Goal: Task Accomplishment & Management: Manage account settings

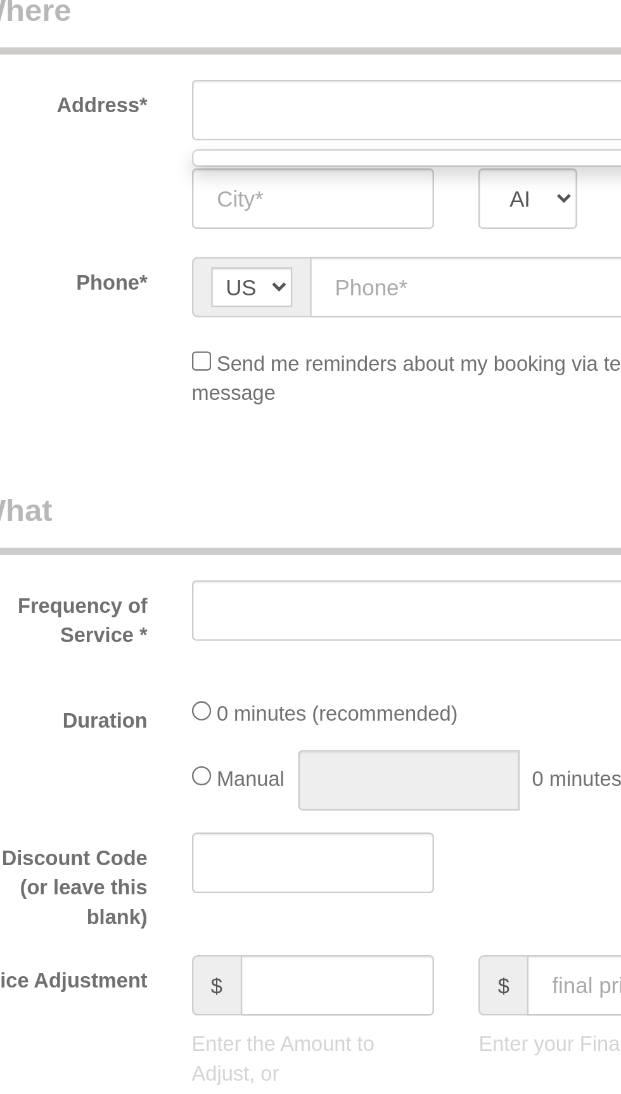
select select "object:1873"
select select "3"
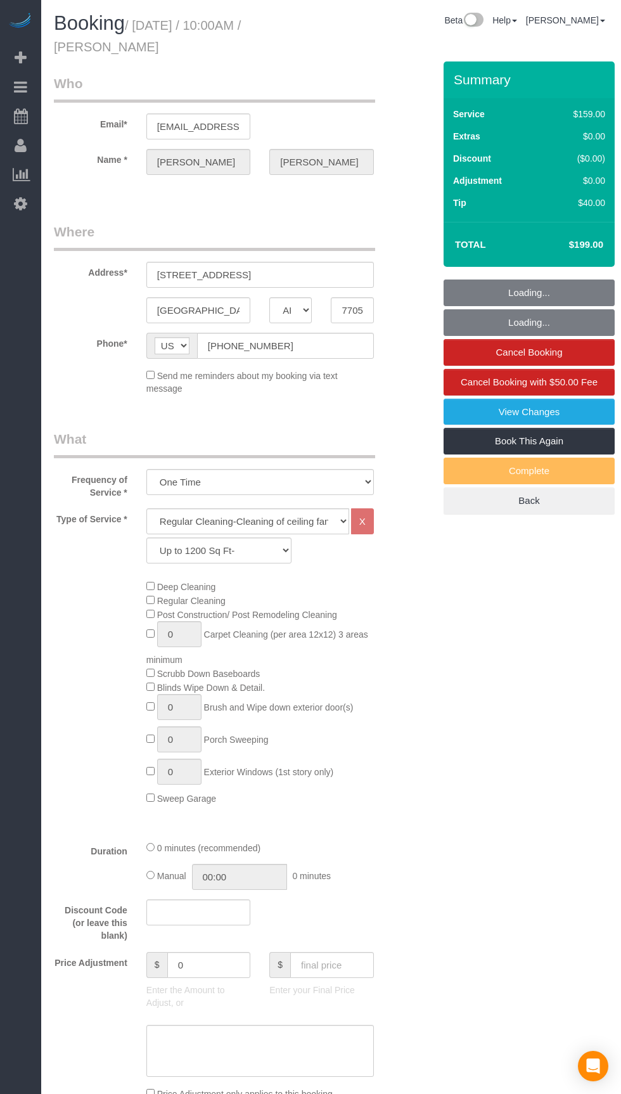
select select "[GEOGRAPHIC_DATA]"
select select "3"
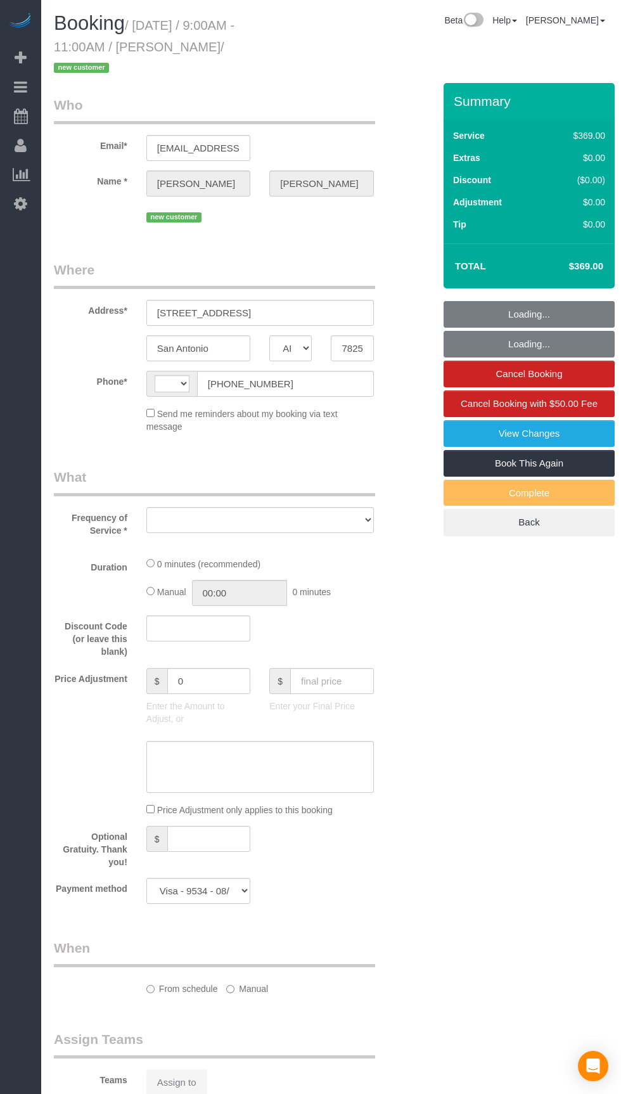
select select "[GEOGRAPHIC_DATA]"
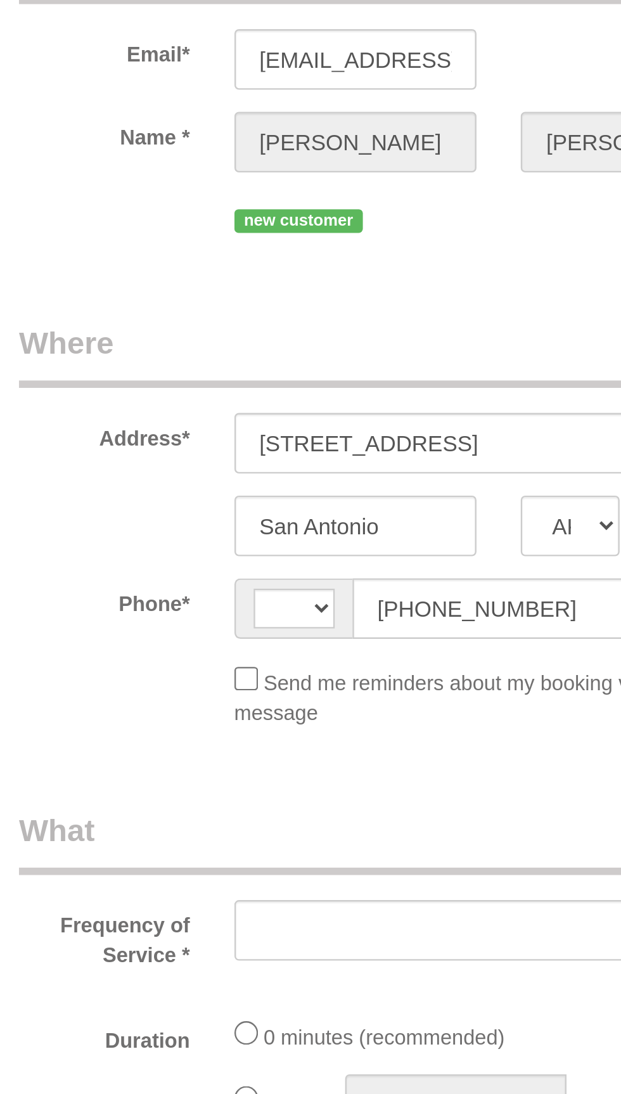
select select "string:[GEOGRAPHIC_DATA]"
select select "object:1139"
select select "3"
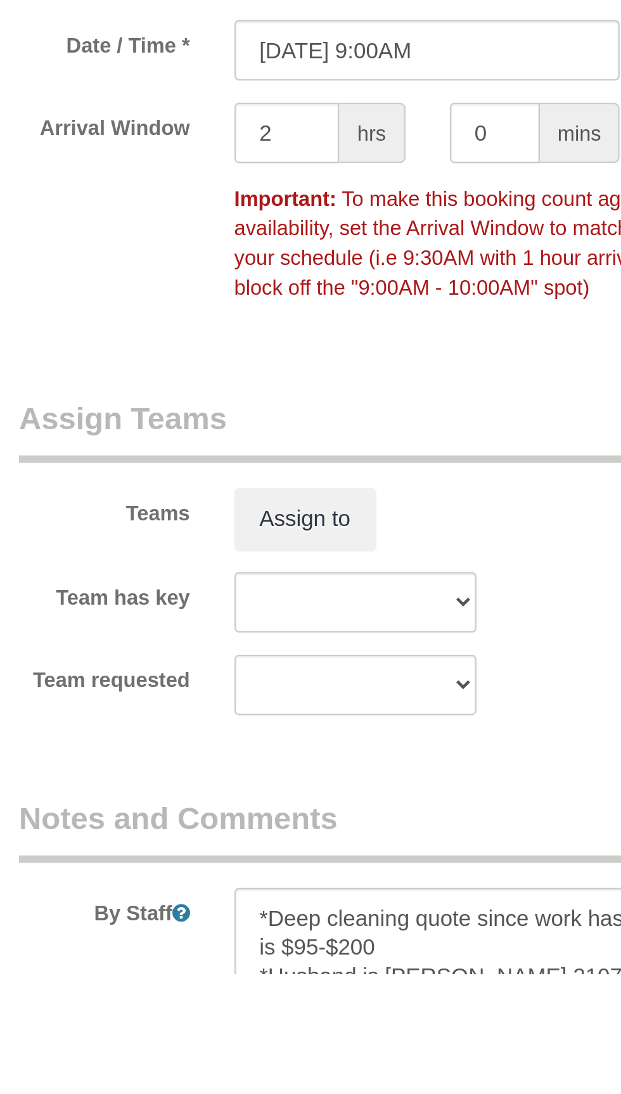
scroll to position [677, 0]
